Goal: Use online tool/utility: Utilize a website feature to perform a specific function

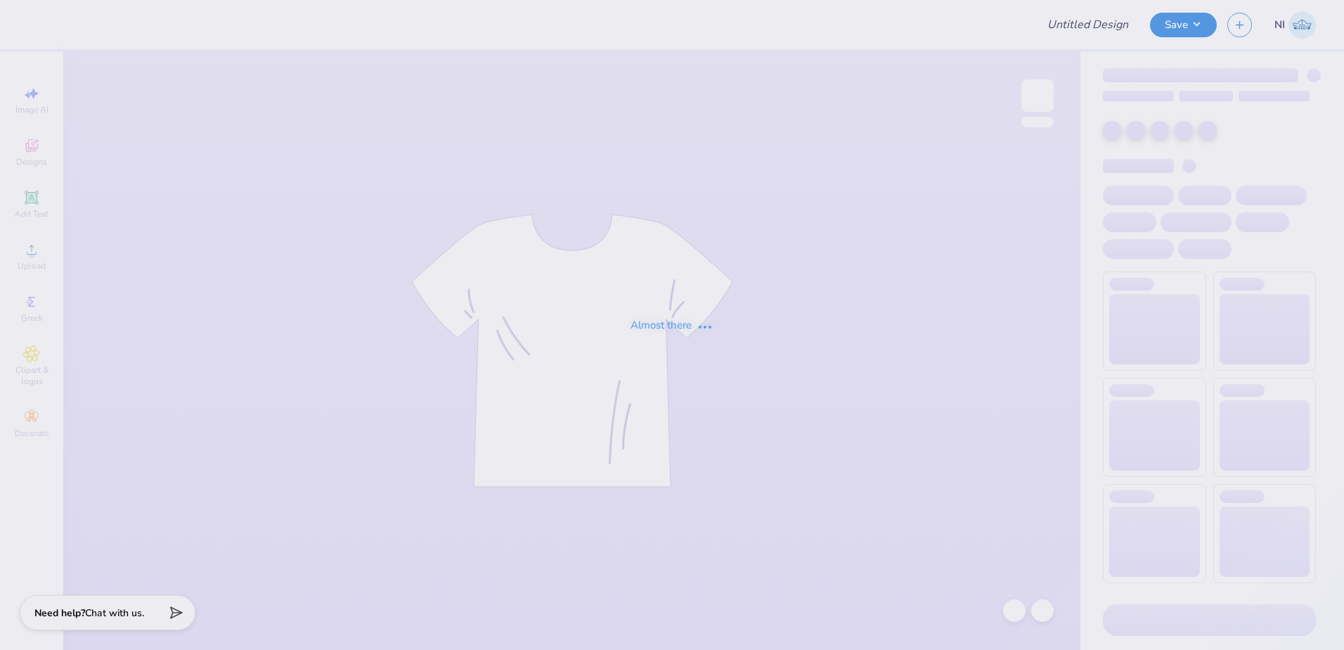
type input "Merch"
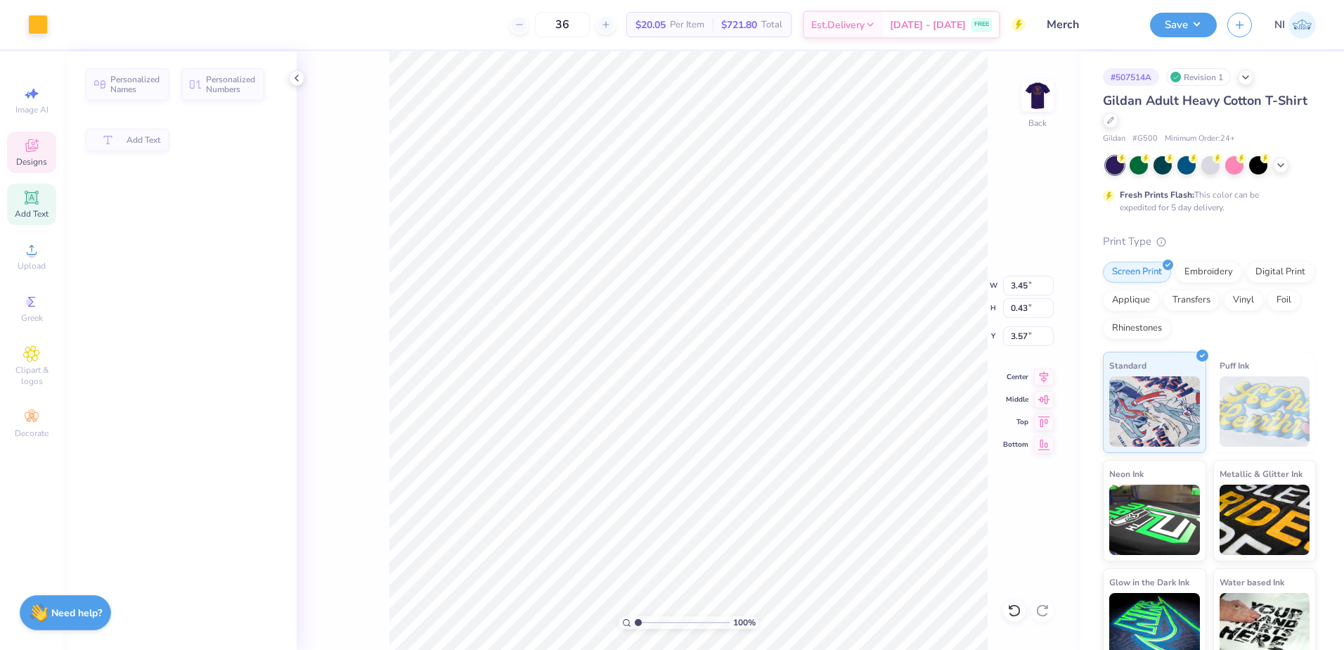
type input "3.45"
type input "0.43"
type input "3.57"
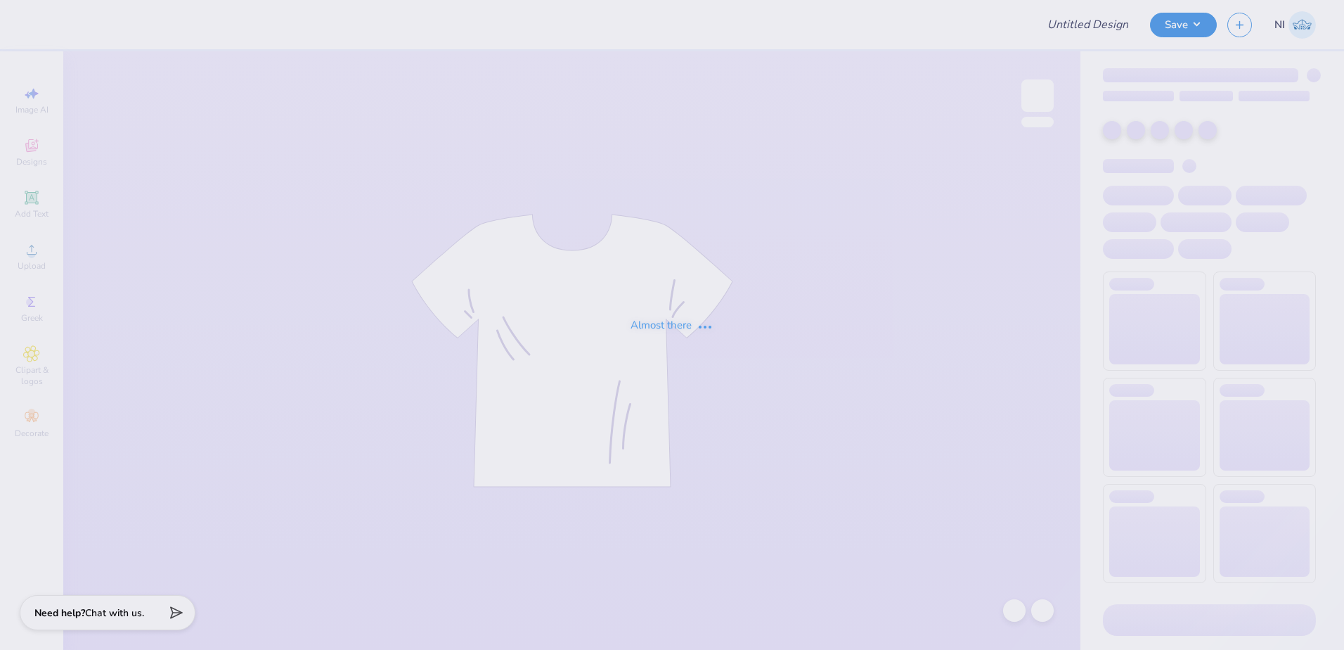
type input "Merch"
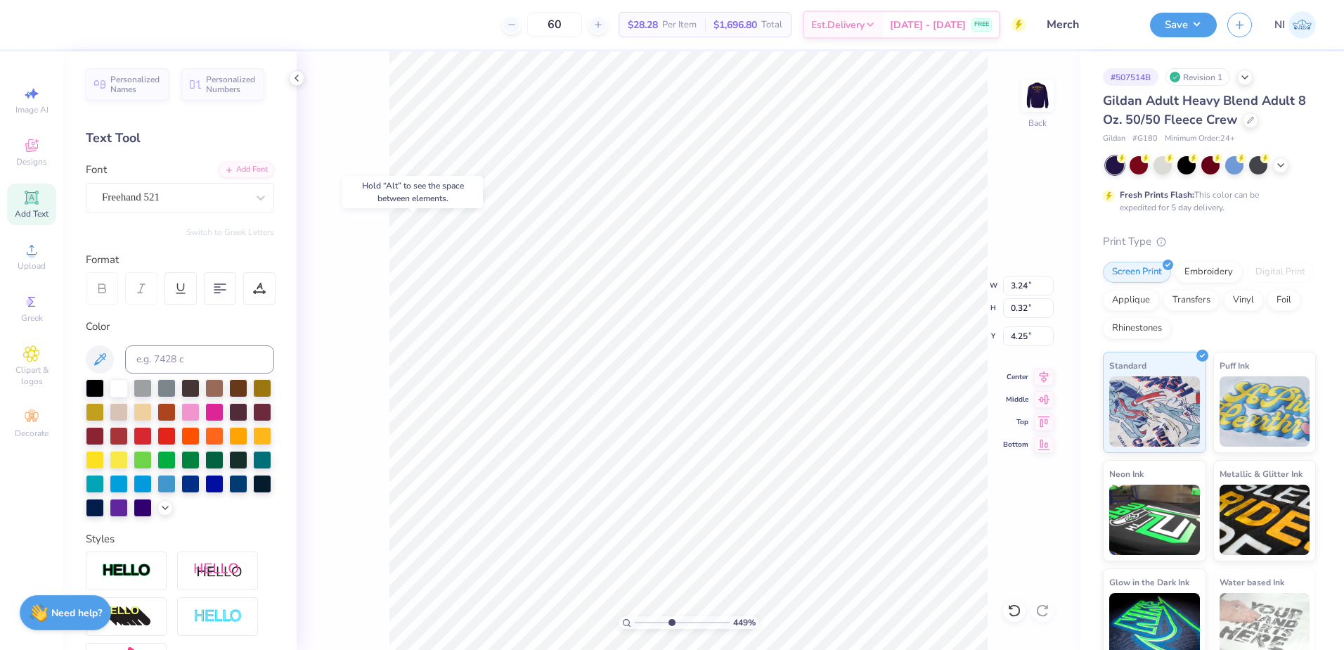
type input "4.48505384214065"
